Goal: Information Seeking & Learning: Learn about a topic

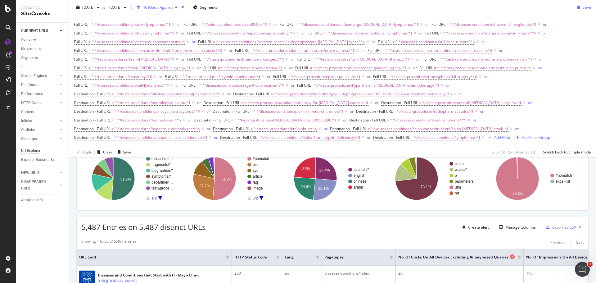
scroll to position [62, 0]
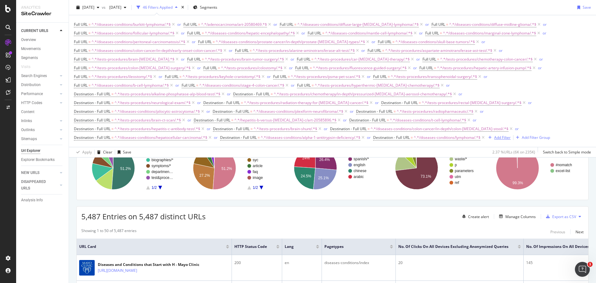
click at [508, 136] on div "Add Filter" at bounding box center [503, 137] width 16 height 5
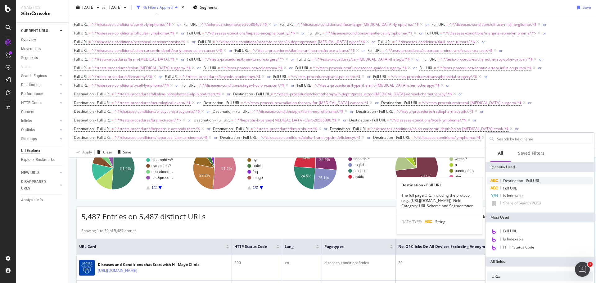
click at [520, 179] on span "Destination - Full URL" at bounding box center [522, 180] width 37 height 5
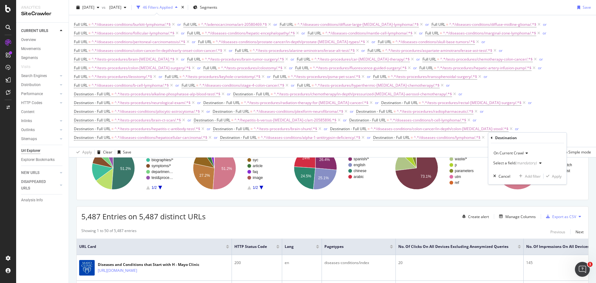
click at [512, 162] on div "Select a field (mandatory)" at bounding box center [515, 163] width 43 height 4
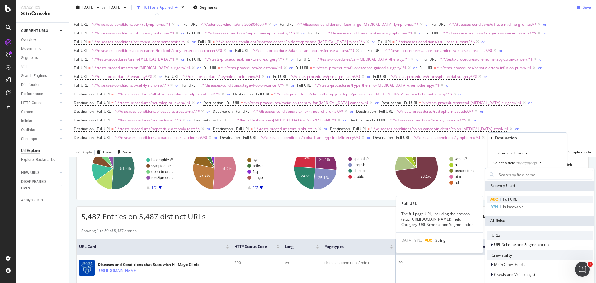
click at [512, 199] on span "Full URL" at bounding box center [511, 199] width 14 height 5
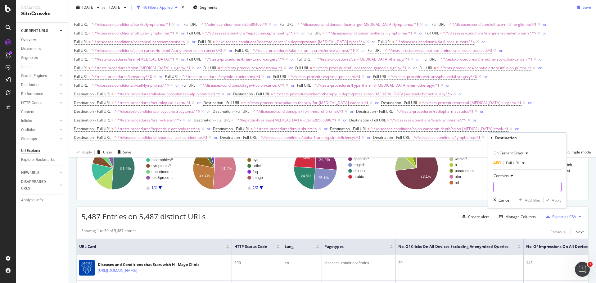
click at [512, 190] on input "text" at bounding box center [528, 187] width 68 height 10
paste input "/tests-procedures/external-ventricular-drain/"
type input "/tests-procedures/external-ventricular-drain/"
click at [555, 199] on div "Apply" at bounding box center [557, 200] width 10 height 5
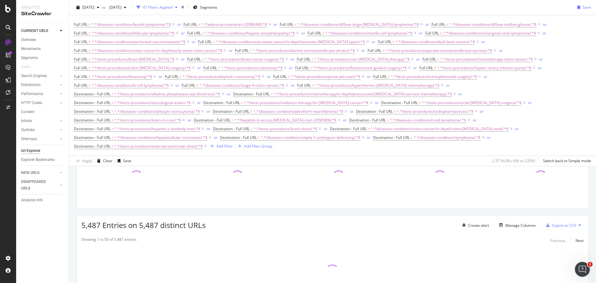
scroll to position [71, 0]
